Goal: Task Accomplishment & Management: Manage account settings

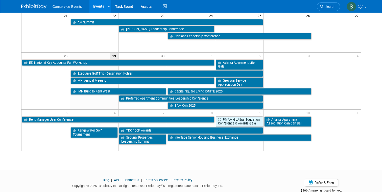
scroll to position [190, 0]
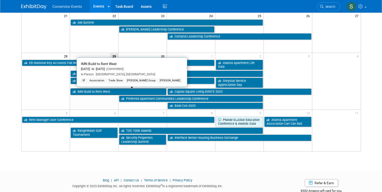
click at [99, 93] on link "IMN Build to Rent West" at bounding box center [118, 92] width 96 height 7
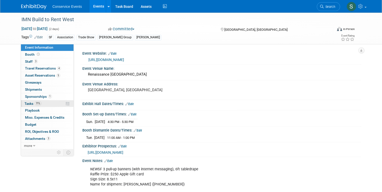
click at [28, 102] on span "Tasks 71%" at bounding box center [32, 104] width 17 height 4
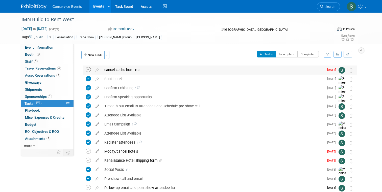
click at [88, 70] on icon at bounding box center [88, 69] width 5 height 5
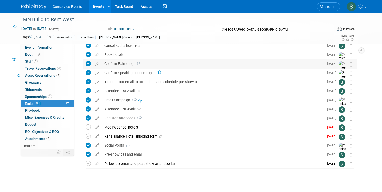
scroll to position [31, 0]
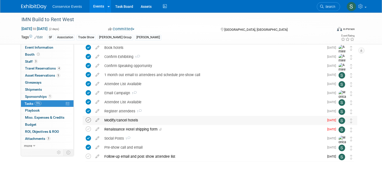
click at [87, 121] on icon at bounding box center [88, 120] width 5 height 5
click at [89, 129] on icon at bounding box center [88, 129] width 5 height 5
